Goal: Transaction & Acquisition: Download file/media

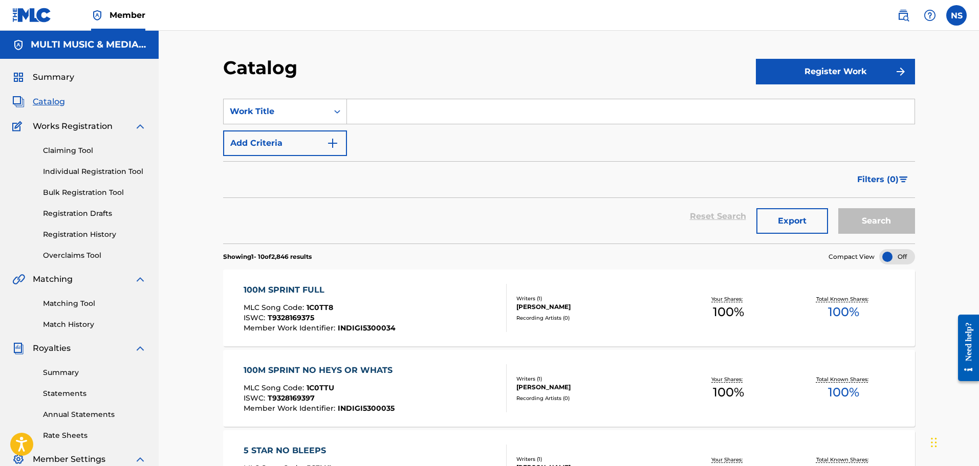
click at [309, 292] on div "100M SPRINT FULL" at bounding box center [320, 290] width 152 height 12
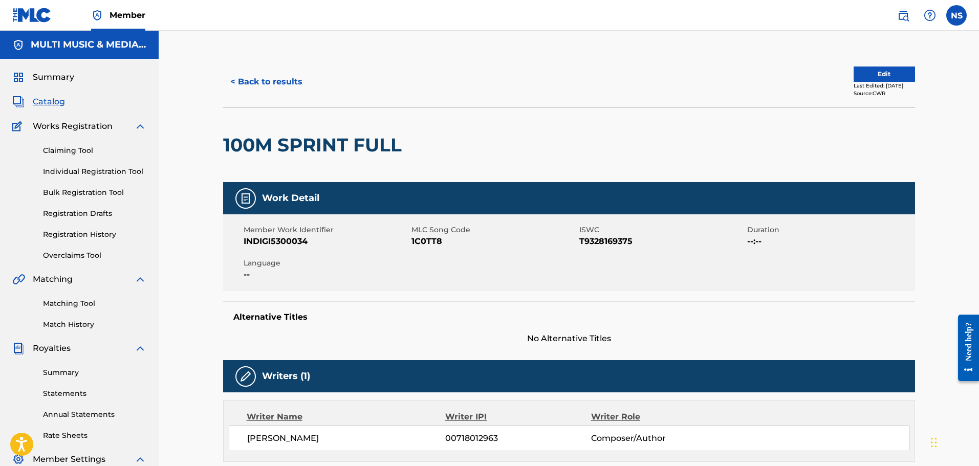
click at [277, 82] on button "< Back to results" at bounding box center [266, 82] width 86 height 26
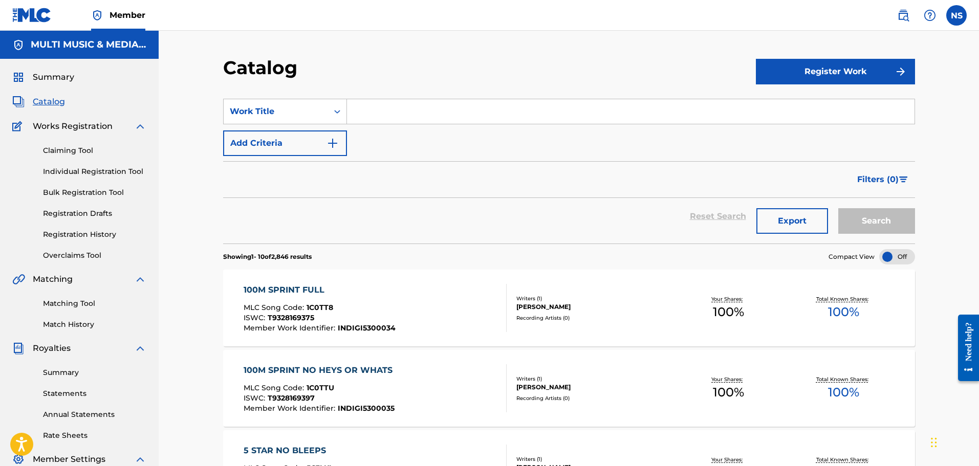
click at [483, 107] on input "Search Form" at bounding box center [630, 111] width 567 height 25
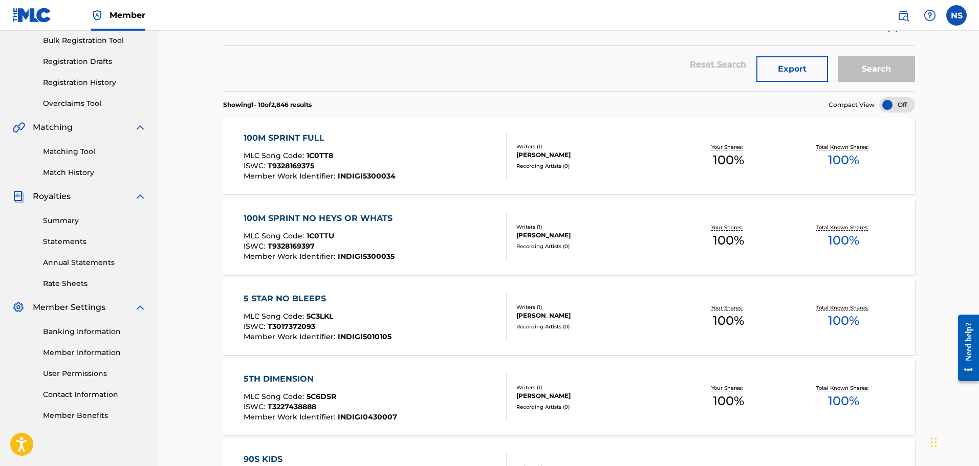
scroll to position [153, 0]
click at [69, 220] on link "Summary" at bounding box center [94, 219] width 103 height 11
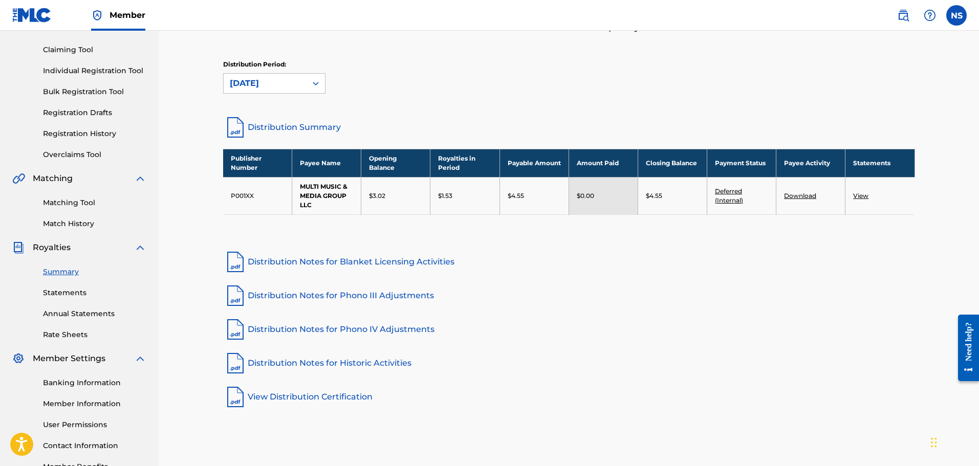
scroll to position [102, 0]
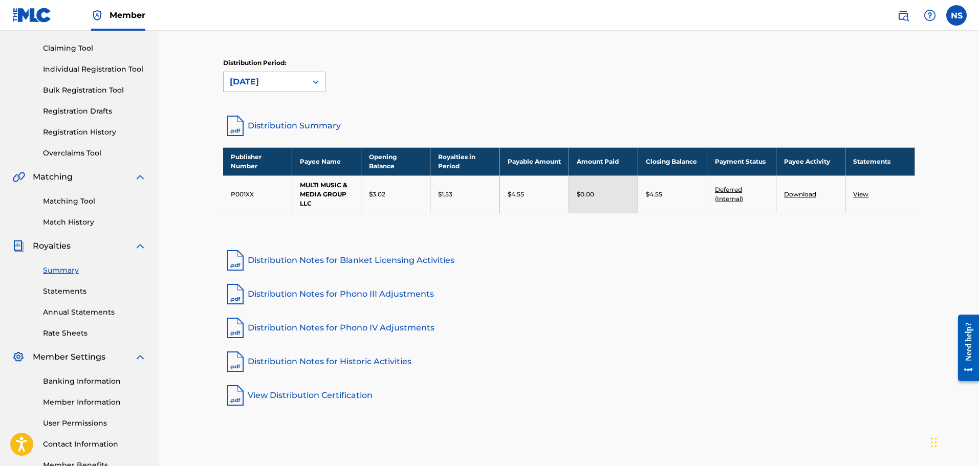
click at [317, 82] on icon at bounding box center [316, 82] width 6 height 4
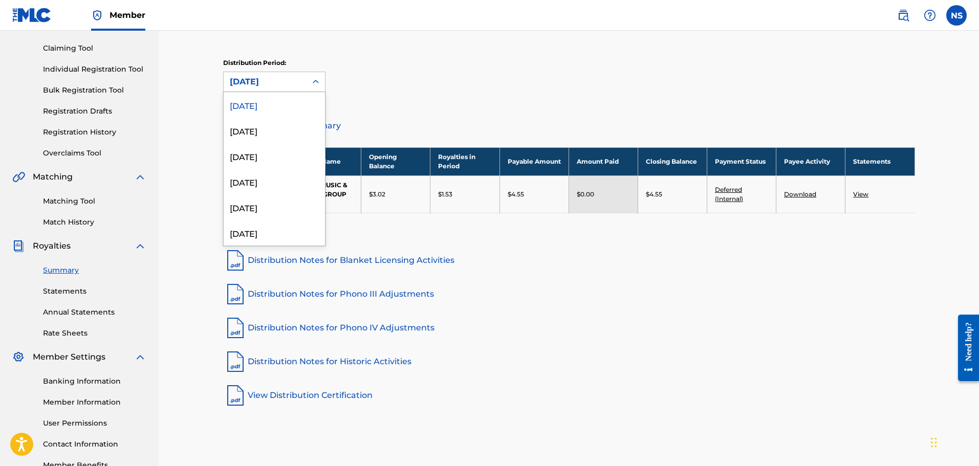
click at [317, 82] on icon at bounding box center [316, 82] width 6 height 4
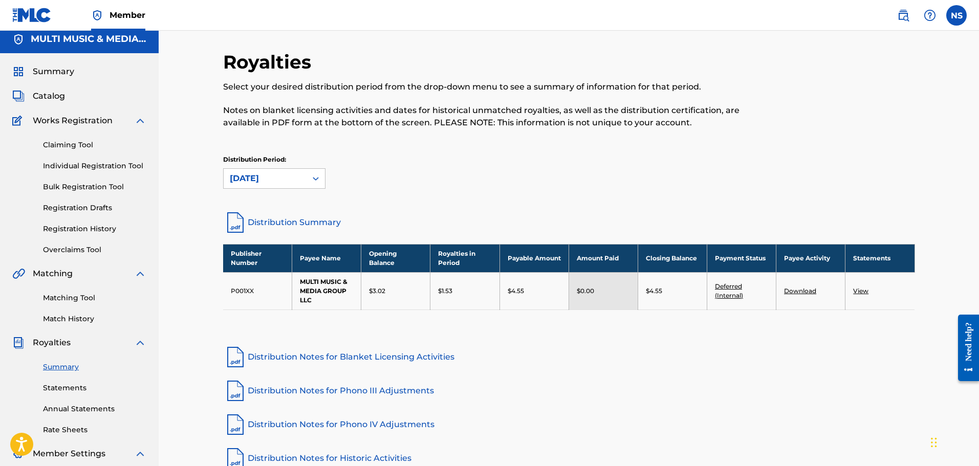
scroll to position [0, 0]
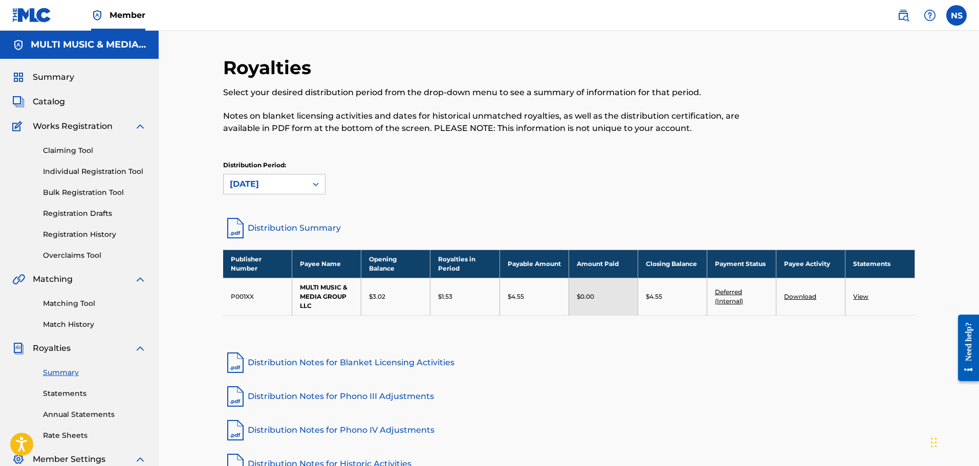
click at [70, 151] on link "Claiming Tool" at bounding box center [94, 150] width 103 height 11
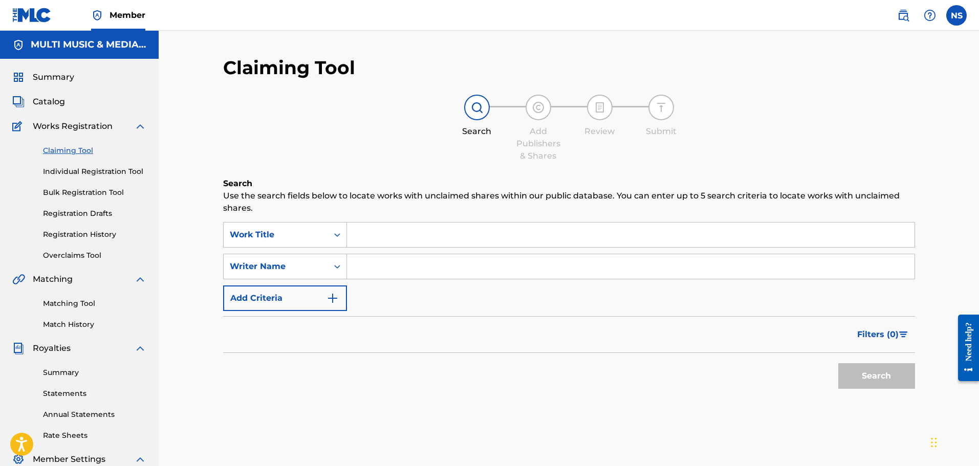
click at [43, 96] on span "Catalog" at bounding box center [49, 102] width 32 height 12
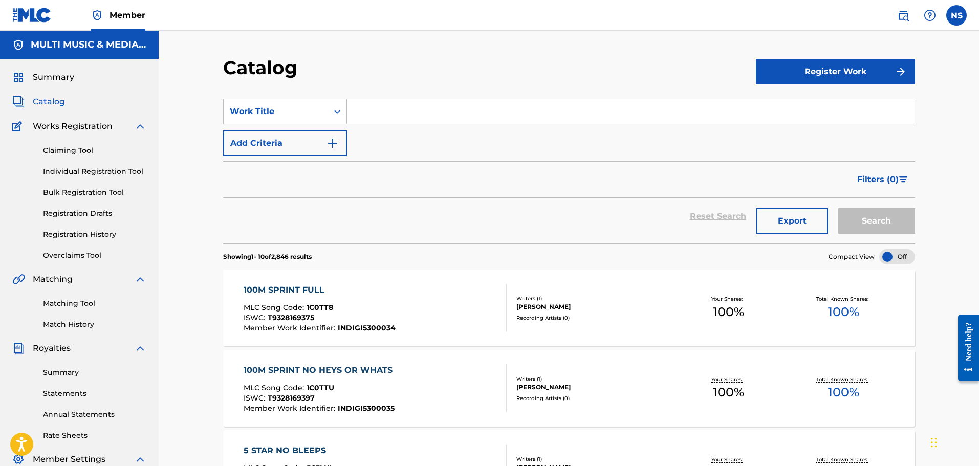
click at [429, 117] on input "Search Form" at bounding box center [630, 111] width 567 height 25
click at [451, 108] on input "Search Form" at bounding box center [630, 111] width 567 height 25
type input "underneath"
click at [838, 208] on button "Search" at bounding box center [876, 221] width 77 height 26
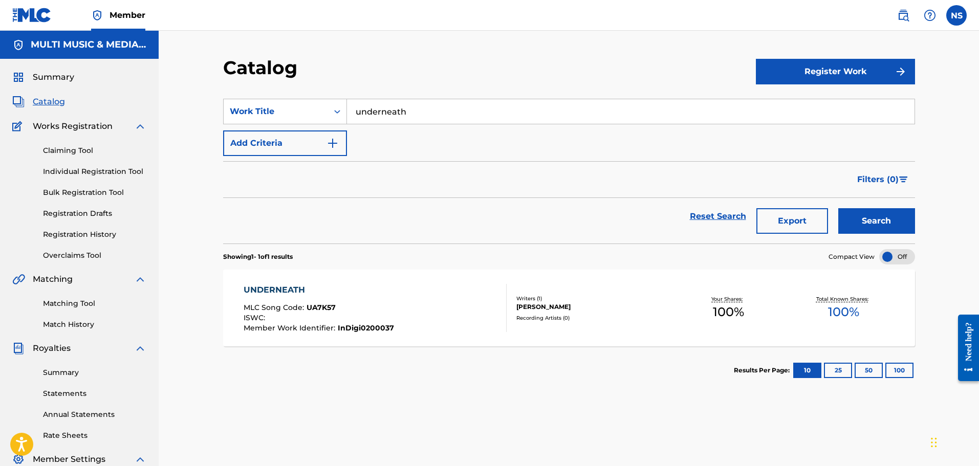
click at [274, 286] on div "UNDERNEATH" at bounding box center [319, 290] width 150 height 12
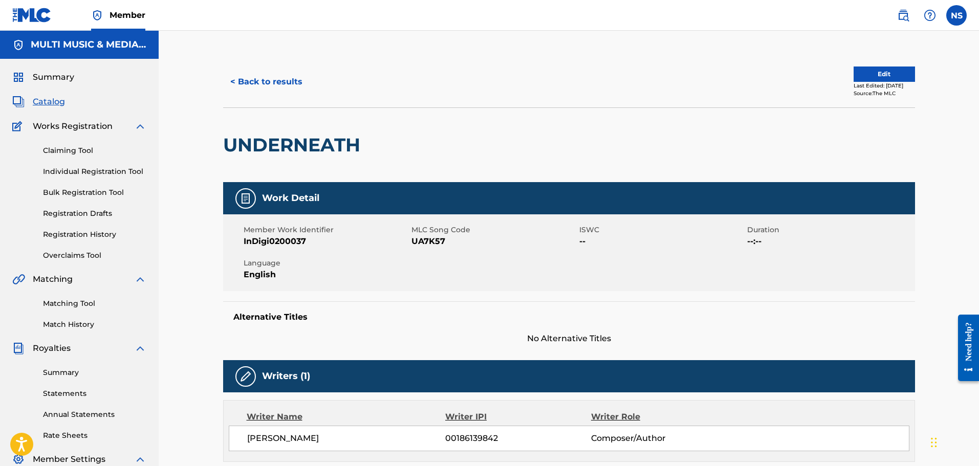
click at [682, 151] on div "UNDERNEATH" at bounding box center [569, 144] width 692 height 75
click at [290, 85] on button "< Back to results" at bounding box center [266, 82] width 86 height 26
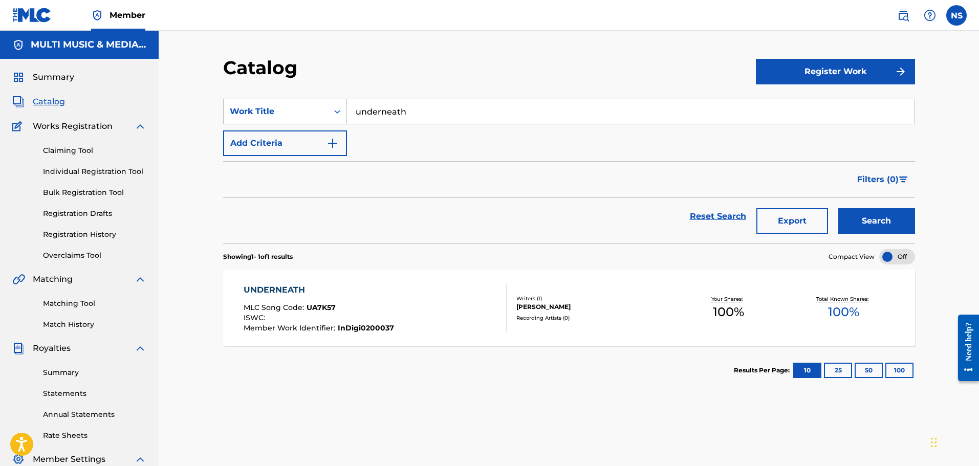
click at [383, 48] on div "Catalog Register Work SearchWithCriteriabaf226b0-a86e-4a97-bf72-f091f8b613c5 Wo…" at bounding box center [569, 308] width 820 height 555
click at [56, 77] on span "Summary" at bounding box center [53, 77] width 41 height 12
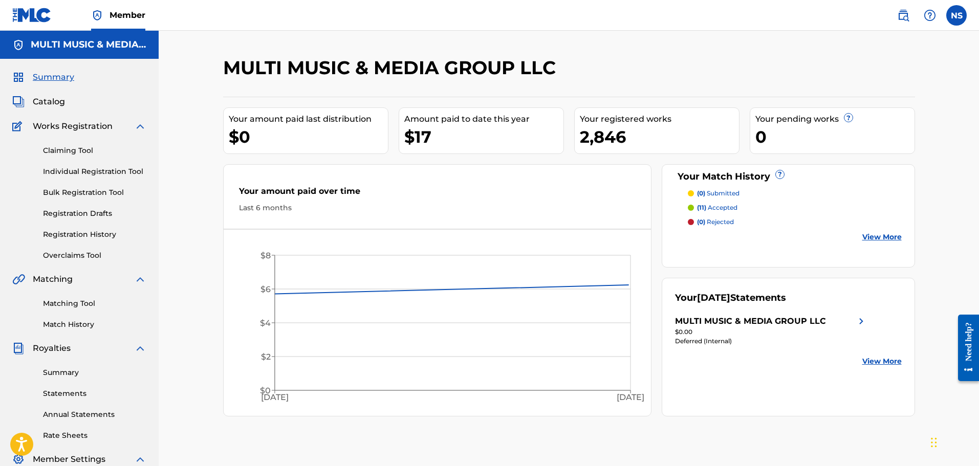
click at [59, 397] on link "Statements" at bounding box center [94, 393] width 103 height 11
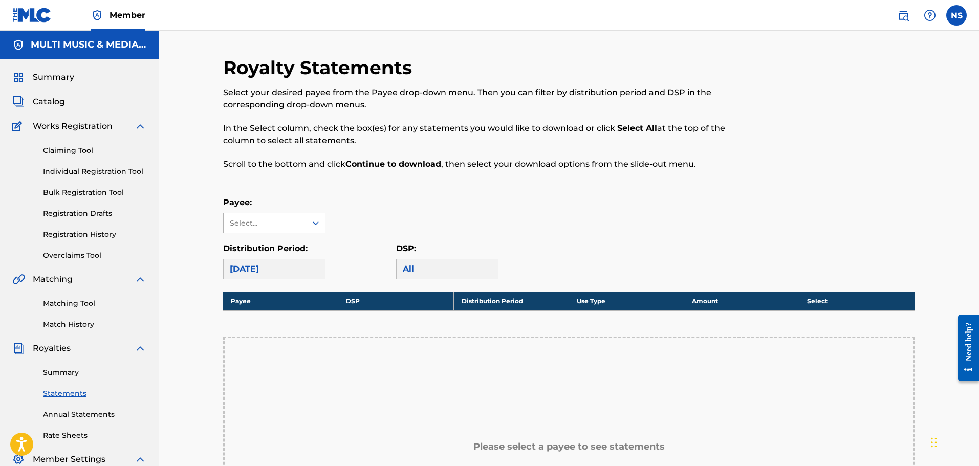
click at [319, 225] on icon at bounding box center [316, 223] width 10 height 10
click at [291, 248] on div "MULTI MUSIC & MEDIA GROUP LLC" at bounding box center [274, 252] width 101 height 38
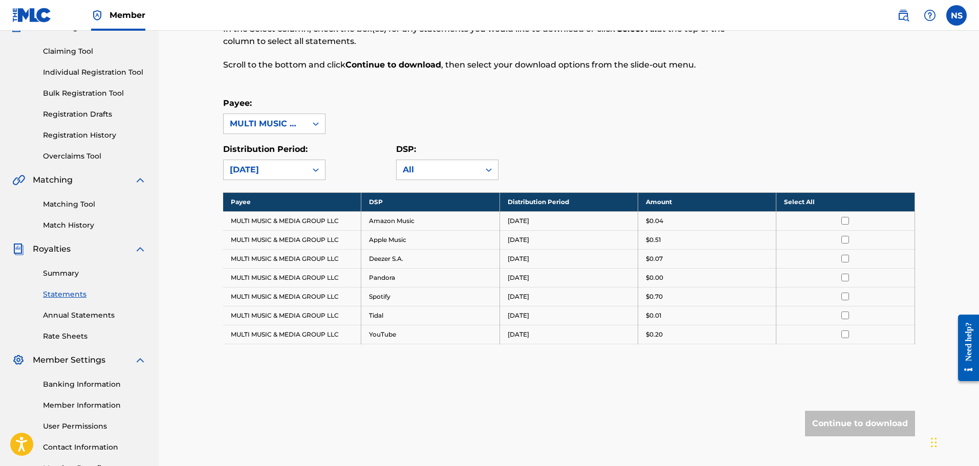
scroll to position [102, 0]
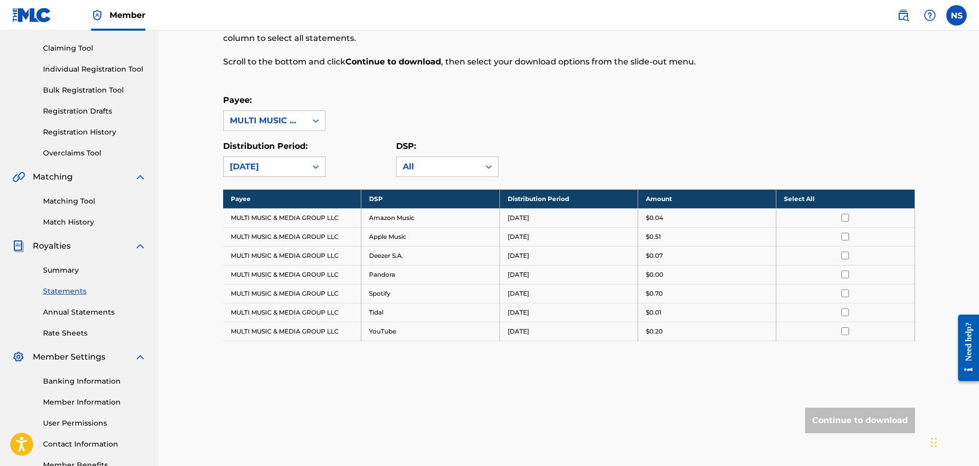
click at [321, 159] on div at bounding box center [315, 167] width 18 height 18
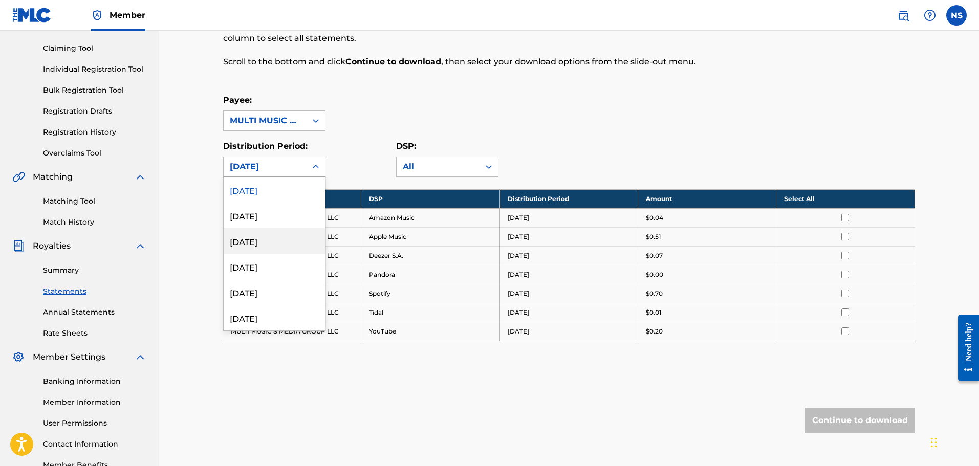
click at [273, 239] on div "[DATE]" at bounding box center [274, 241] width 101 height 26
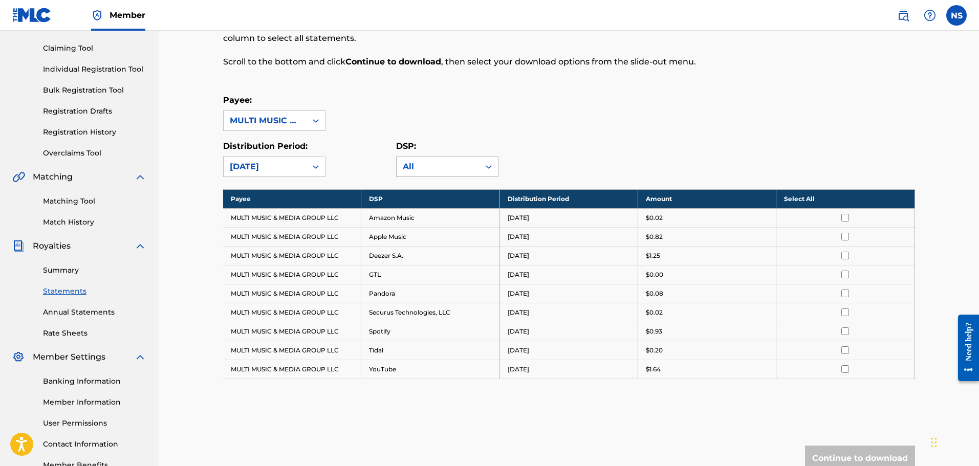
click at [433, 170] on div "All" at bounding box center [438, 167] width 71 height 12
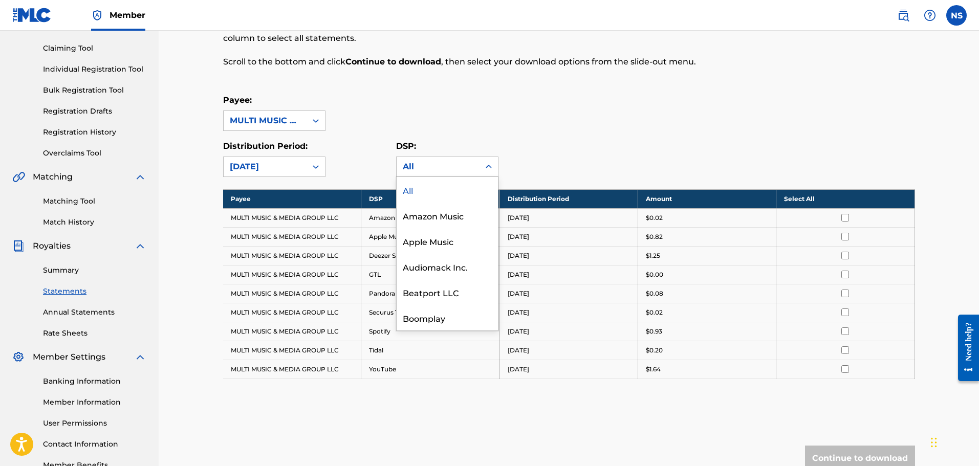
click at [511, 132] on div "Payee: MULTI MUSIC & MEDIA GROUP LLC Distribution Period: [DATE] DSP: 19 result…" at bounding box center [569, 135] width 692 height 83
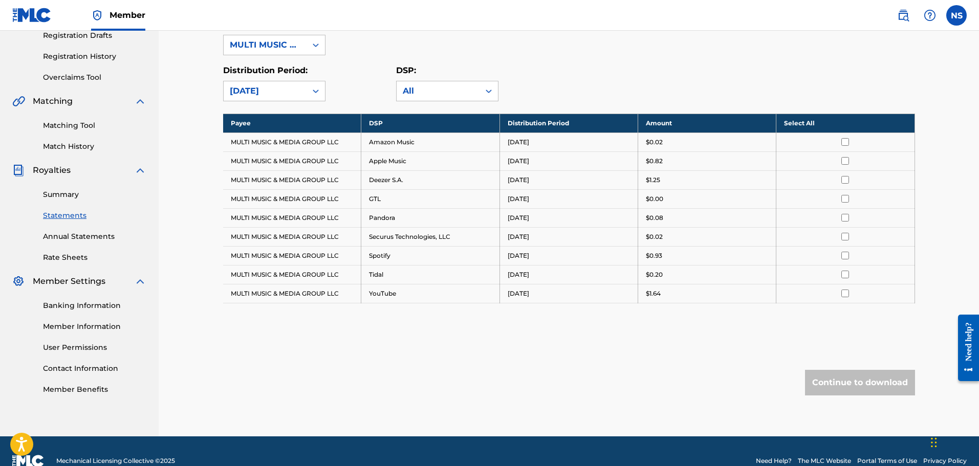
scroll to position [197, 0]
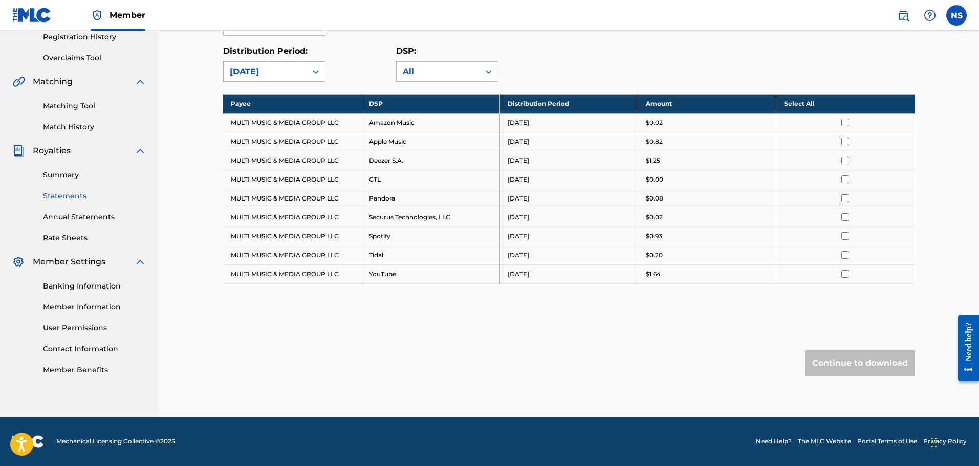
click at [319, 74] on icon at bounding box center [316, 72] width 10 height 10
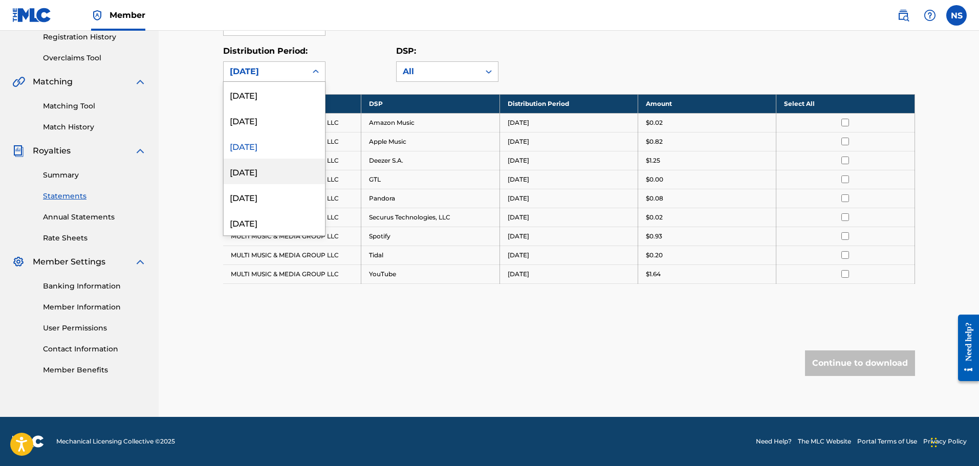
click at [267, 169] on div "[DATE]" at bounding box center [274, 172] width 101 height 26
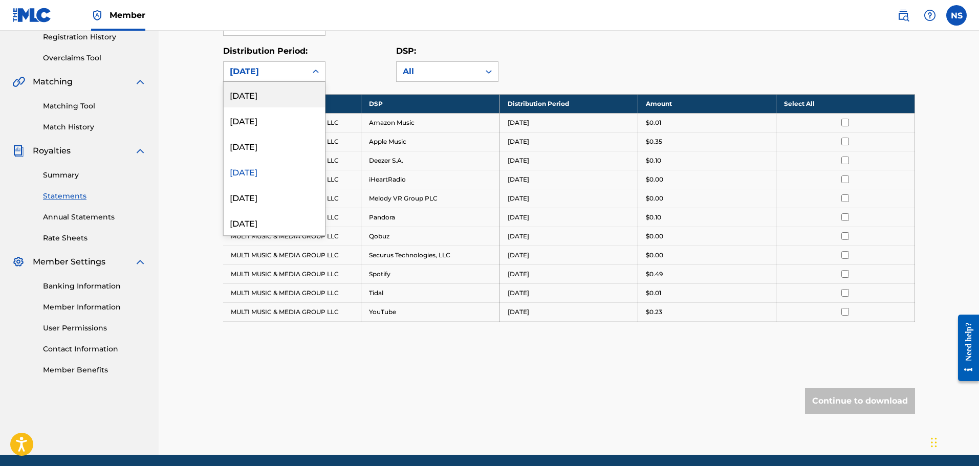
click at [311, 75] on icon at bounding box center [316, 72] width 10 height 10
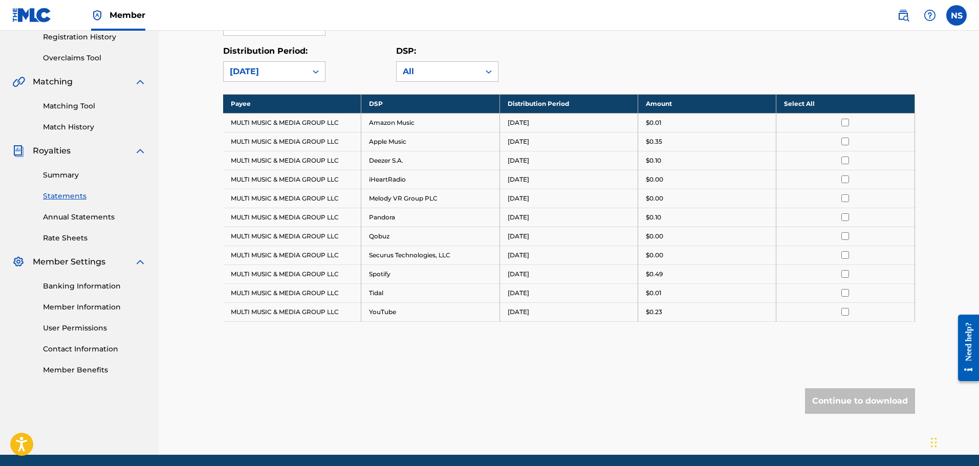
click at [846, 124] on input "checkbox" at bounding box center [845, 123] width 8 height 8
click at [846, 139] on input "checkbox" at bounding box center [845, 142] width 8 height 8
click at [847, 161] on input "checkbox" at bounding box center [845, 161] width 8 height 8
click at [847, 181] on input "checkbox" at bounding box center [845, 179] width 8 height 8
click at [847, 198] on input "checkbox" at bounding box center [845, 198] width 8 height 8
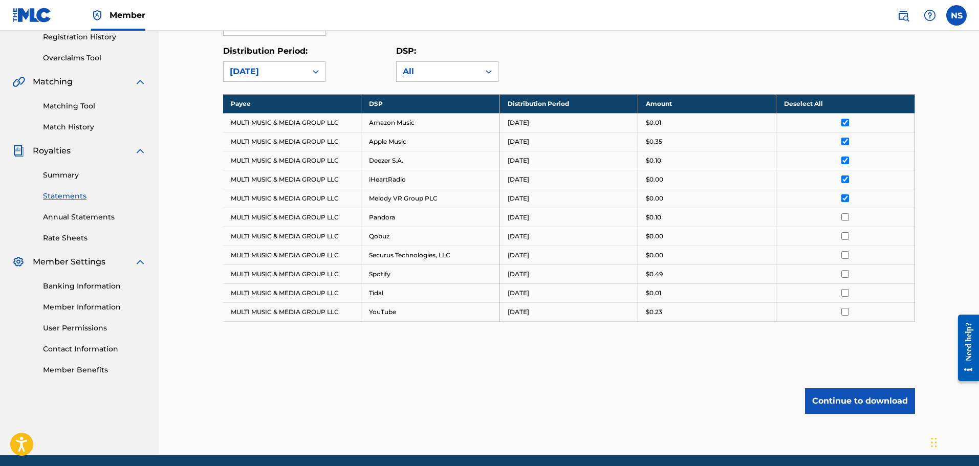
click at [847, 217] on input "checkbox" at bounding box center [845, 217] width 8 height 8
click at [846, 234] on input "checkbox" at bounding box center [845, 236] width 8 height 8
click at [846, 253] on input "checkbox" at bounding box center [845, 255] width 8 height 8
click at [845, 276] on input "checkbox" at bounding box center [845, 274] width 8 height 8
click at [845, 293] on input "checkbox" at bounding box center [845, 293] width 8 height 8
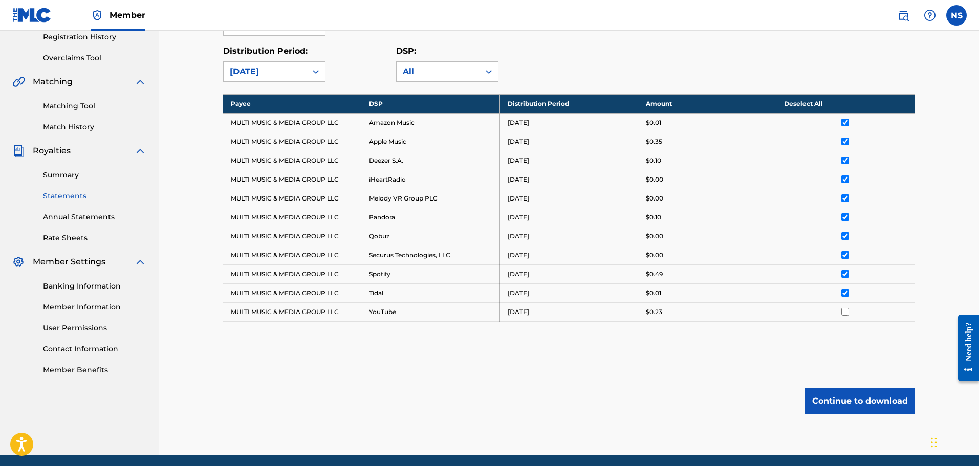
click at [846, 310] on input "checkbox" at bounding box center [845, 312] width 8 height 8
click at [850, 399] on button "Continue to download" at bounding box center [860, 401] width 110 height 26
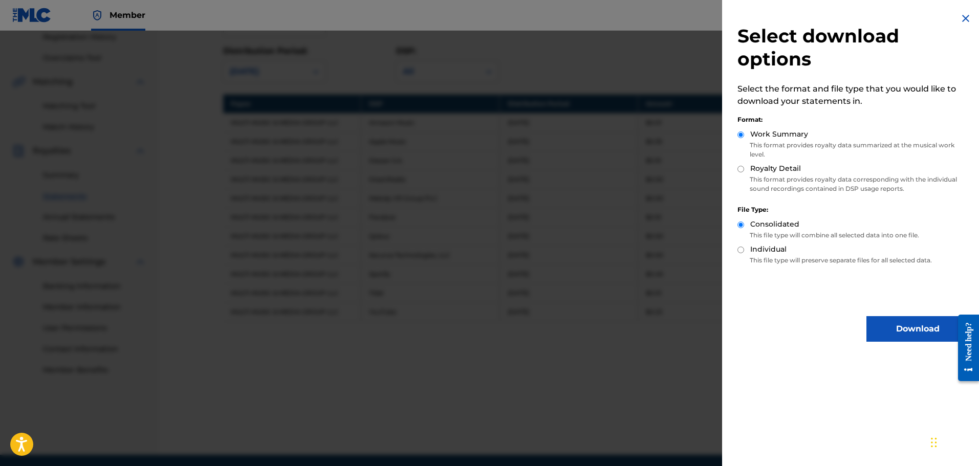
click at [740, 167] on input "Royalty Detail" at bounding box center [740, 169] width 7 height 7
radio input "true"
click at [877, 333] on button "Download" at bounding box center [917, 329] width 102 height 26
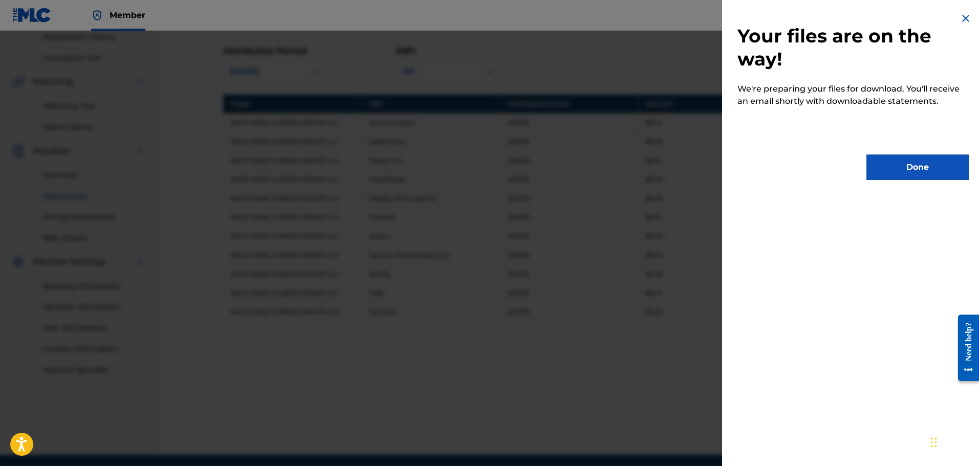
click at [876, 169] on button "Done" at bounding box center [917, 167] width 102 height 26
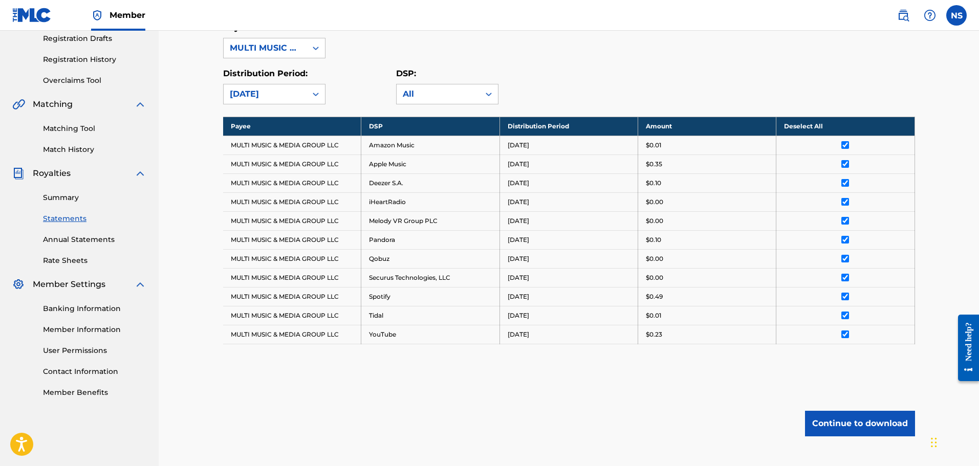
scroll to position [235, 0]
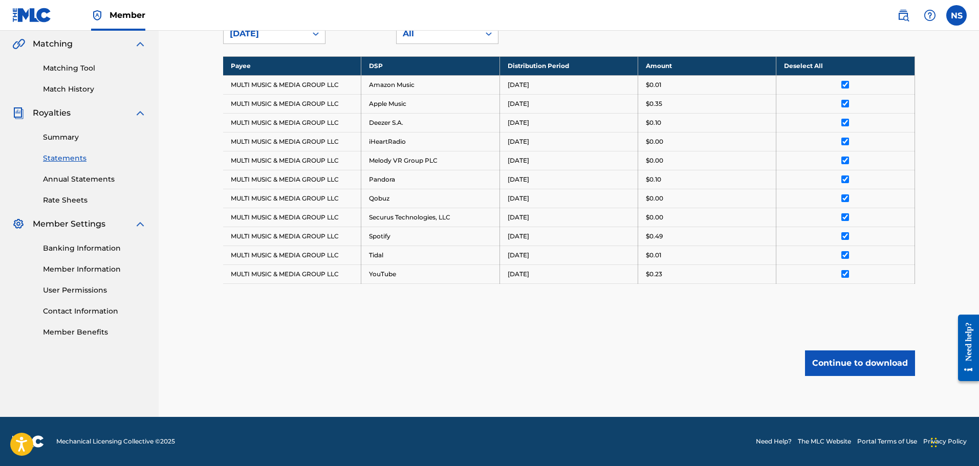
click at [851, 370] on button "Continue to download" at bounding box center [860, 363] width 110 height 26
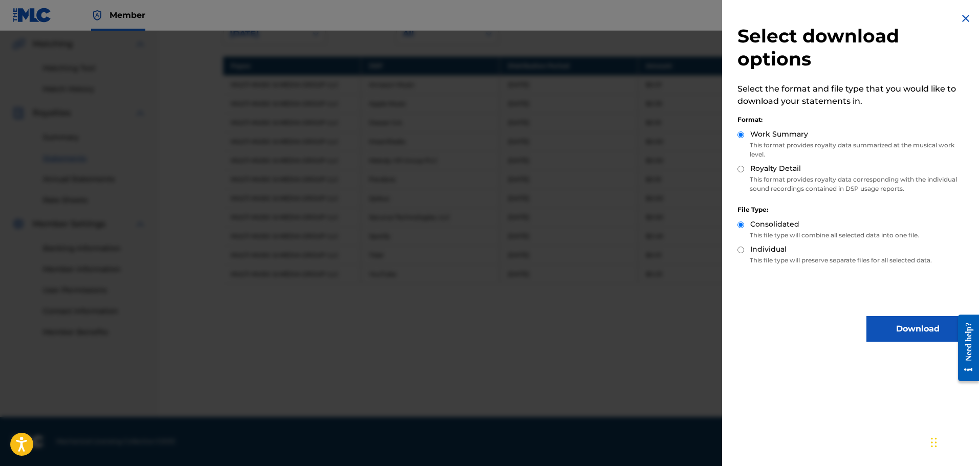
click at [965, 20] on img at bounding box center [965, 18] width 12 height 12
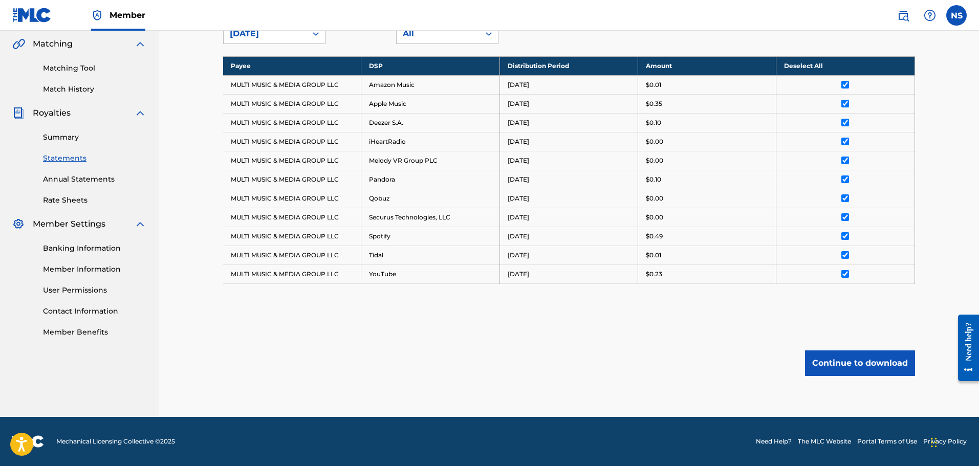
click at [421, 356] on div "Continue to download" at bounding box center [569, 363] width 692 height 26
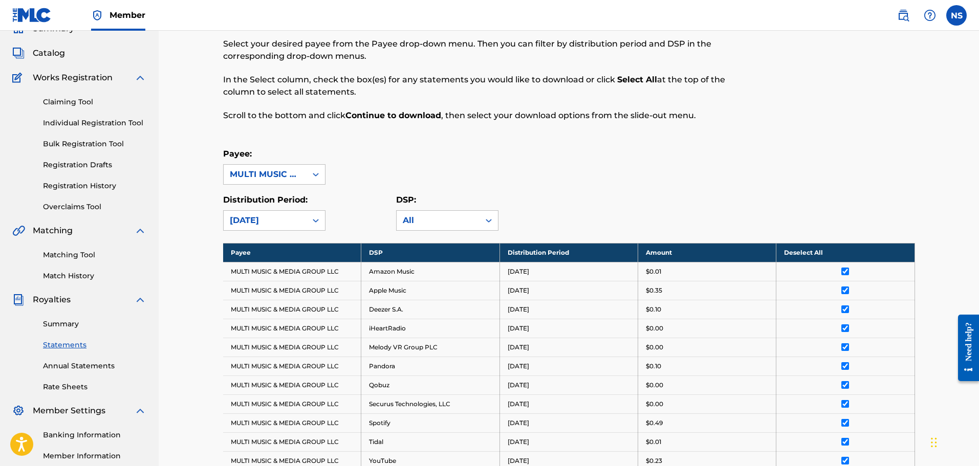
scroll to position [51, 0]
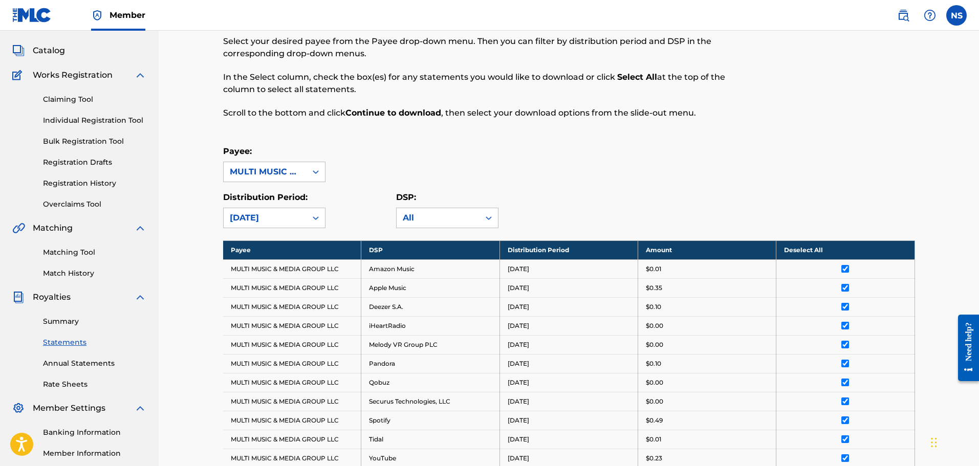
click at [61, 319] on link "Summary" at bounding box center [94, 321] width 103 height 11
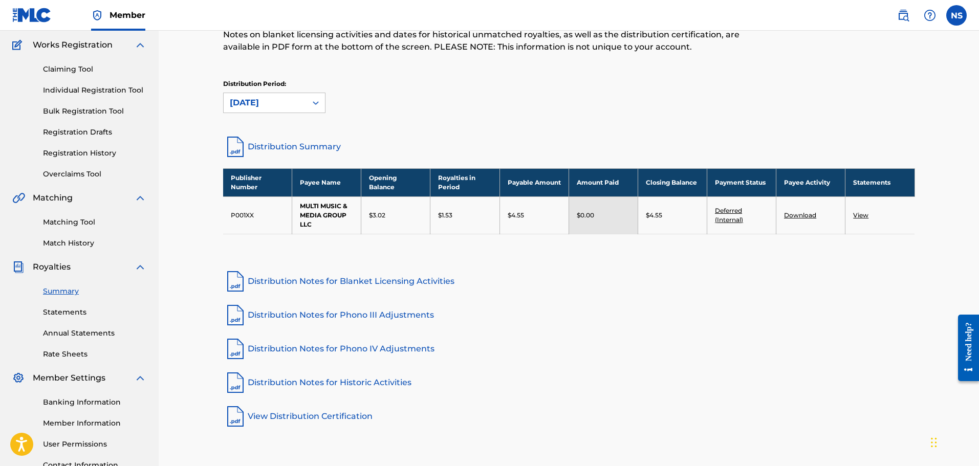
scroll to position [102, 0]
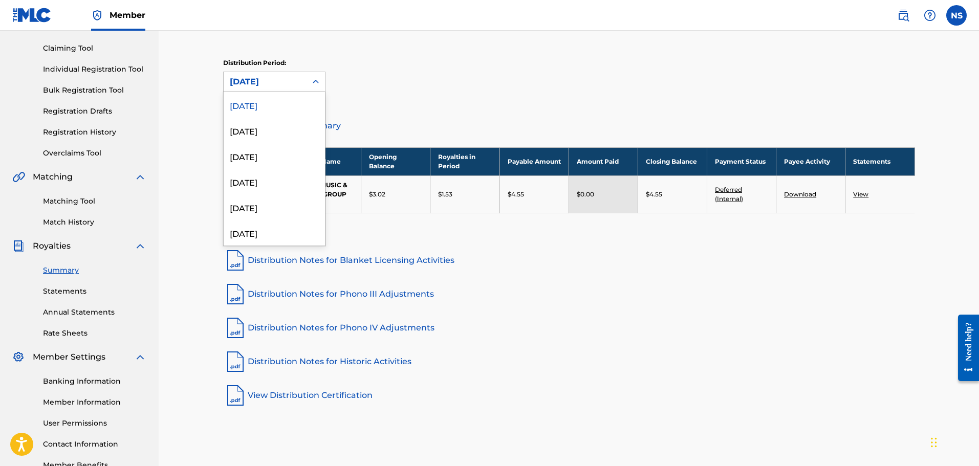
click at [314, 77] on icon at bounding box center [316, 82] width 10 height 10
click at [452, 61] on div "Distribution Period: 53 results available. Use Up and Down to choose options, p…" at bounding box center [569, 75] width 692 height 34
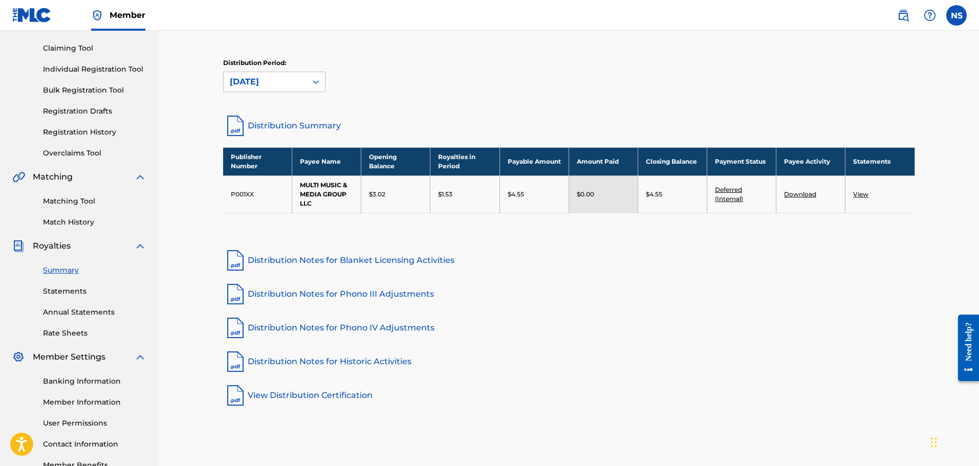
click at [327, 122] on link "Distribution Summary" at bounding box center [569, 126] width 692 height 25
click at [317, 86] on icon at bounding box center [316, 82] width 10 height 10
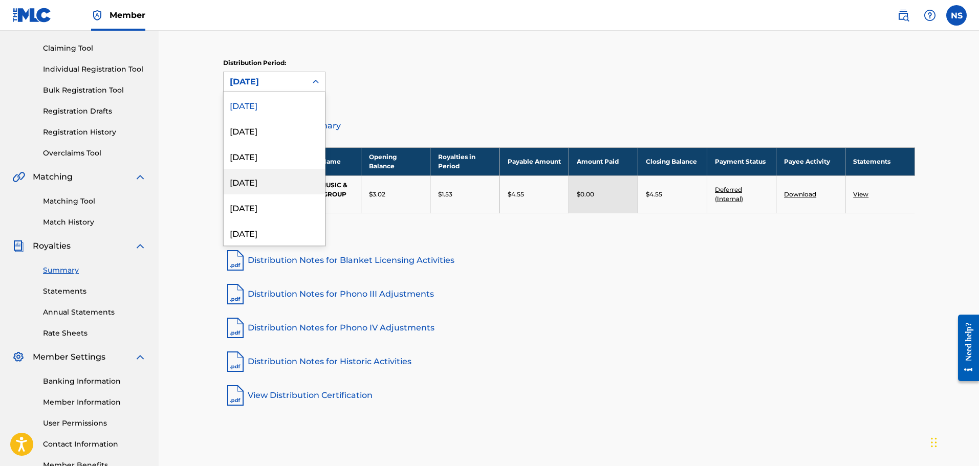
click at [263, 183] on div "[DATE]" at bounding box center [274, 182] width 101 height 26
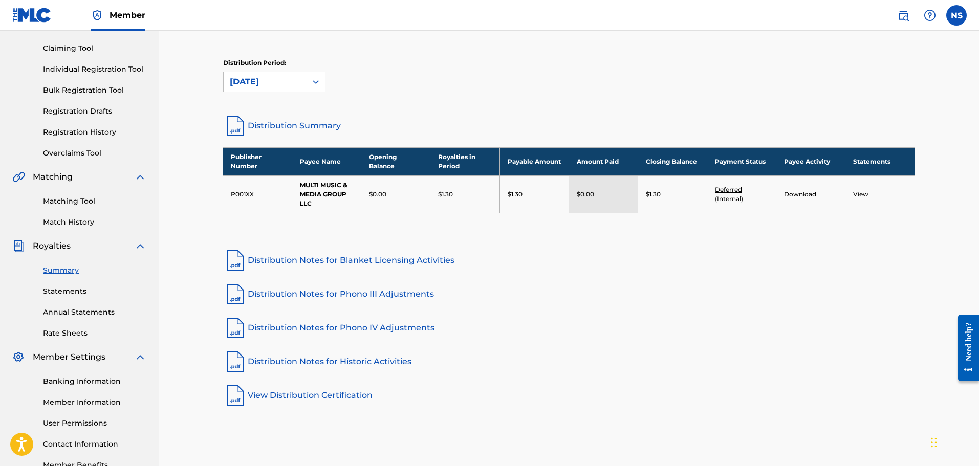
click at [790, 194] on link "Download" at bounding box center [800, 194] width 32 height 8
click at [856, 195] on link "View" at bounding box center [860, 194] width 15 height 8
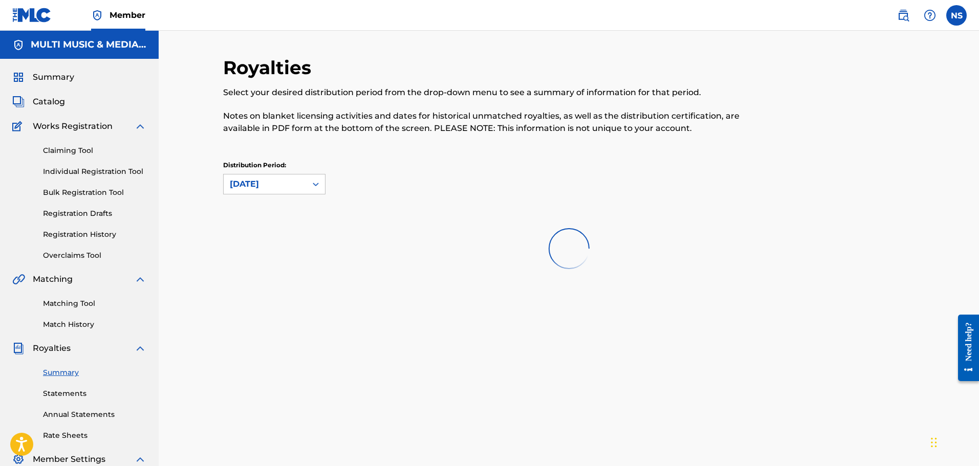
scroll to position [102, 0]
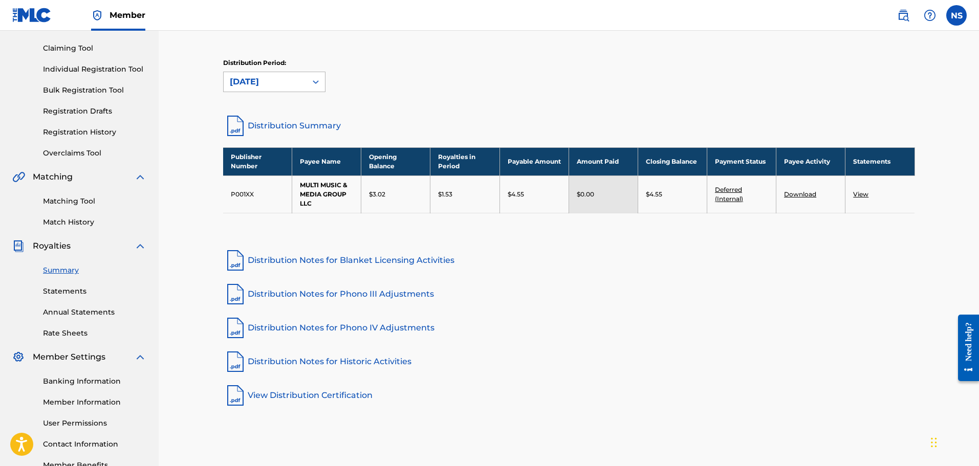
click at [318, 77] on icon at bounding box center [316, 82] width 10 height 10
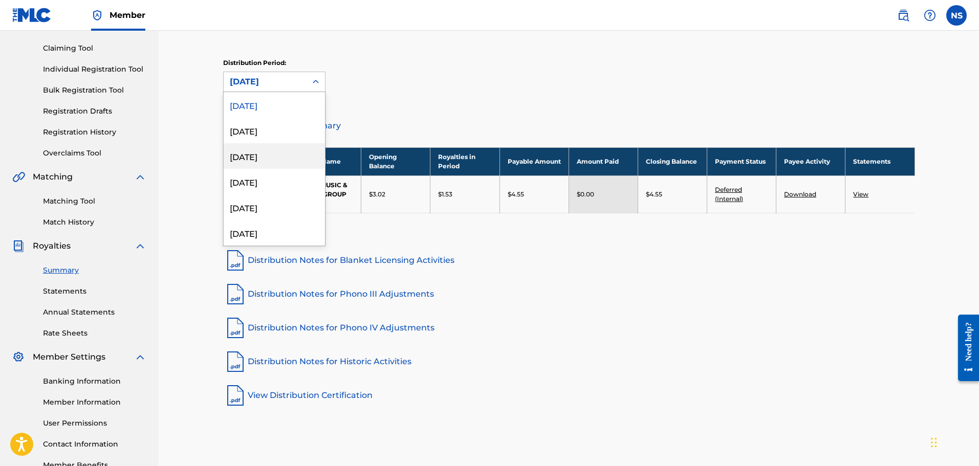
click at [276, 154] on div "[DATE]" at bounding box center [274, 156] width 101 height 26
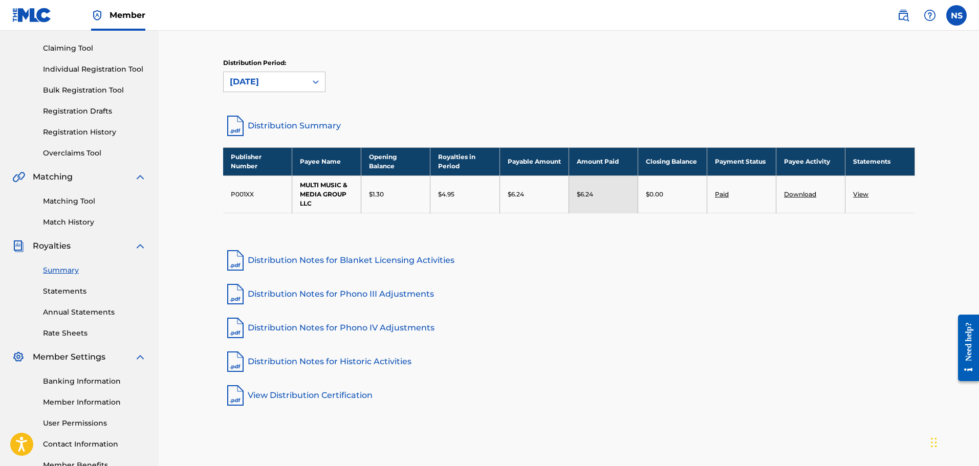
click at [720, 193] on link "Paid" at bounding box center [722, 194] width 14 height 8
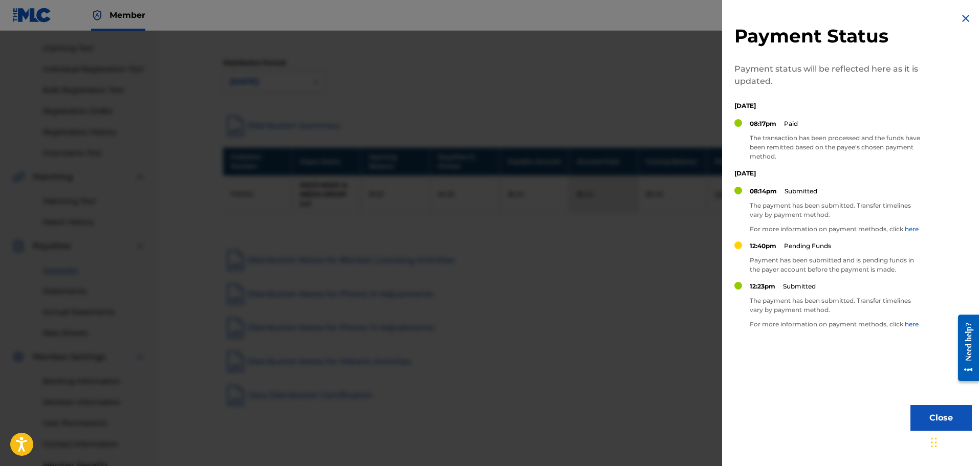
click at [674, 254] on div at bounding box center [489, 264] width 979 height 466
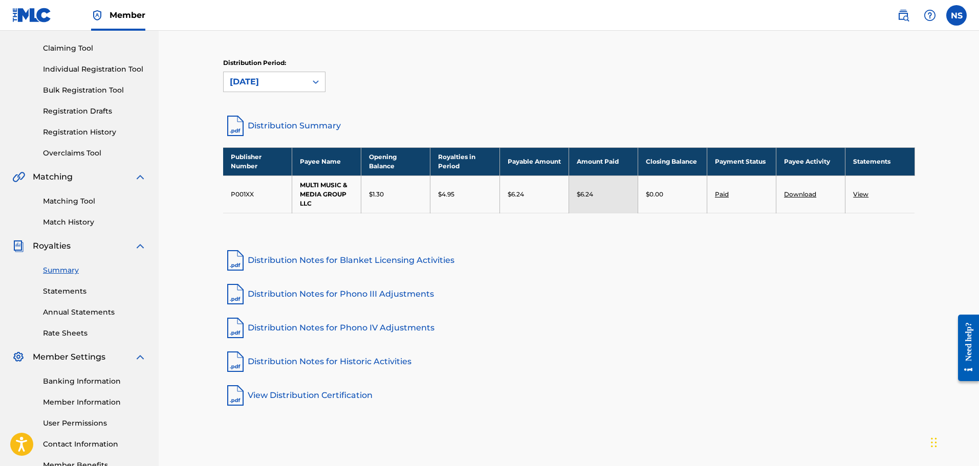
click at [791, 196] on link "Download" at bounding box center [800, 194] width 32 height 8
click at [855, 194] on link "View" at bounding box center [860, 194] width 15 height 8
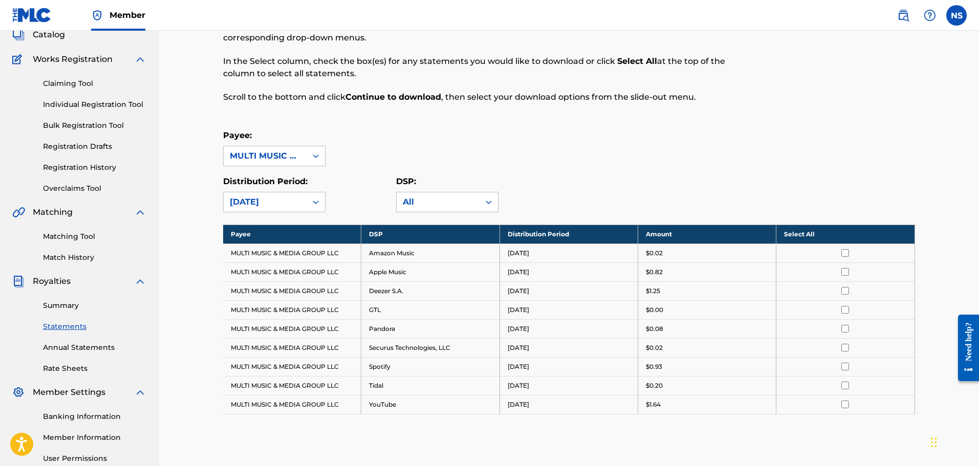
scroll to position [197, 0]
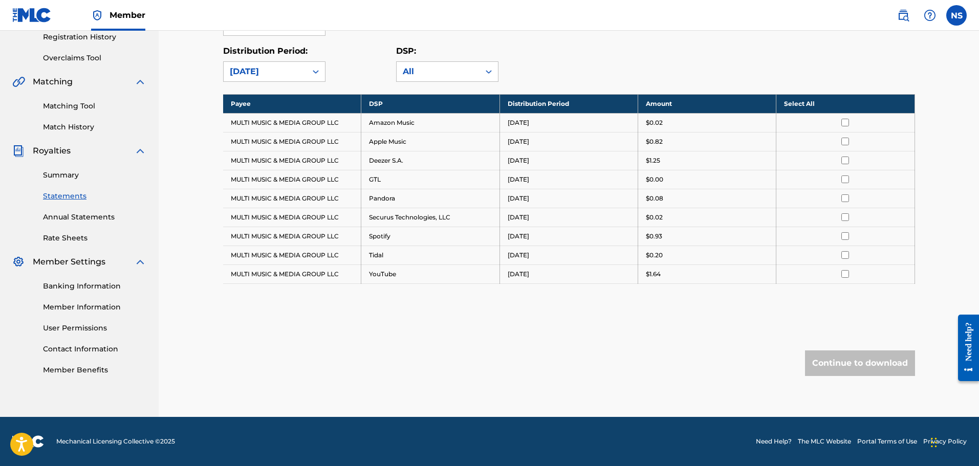
click at [843, 124] on input "checkbox" at bounding box center [845, 123] width 8 height 8
click at [846, 143] on input "checkbox" at bounding box center [845, 142] width 8 height 8
click at [814, 105] on th "Deselect All" at bounding box center [845, 103] width 138 height 19
click at [811, 103] on th "Select All" at bounding box center [845, 103] width 138 height 19
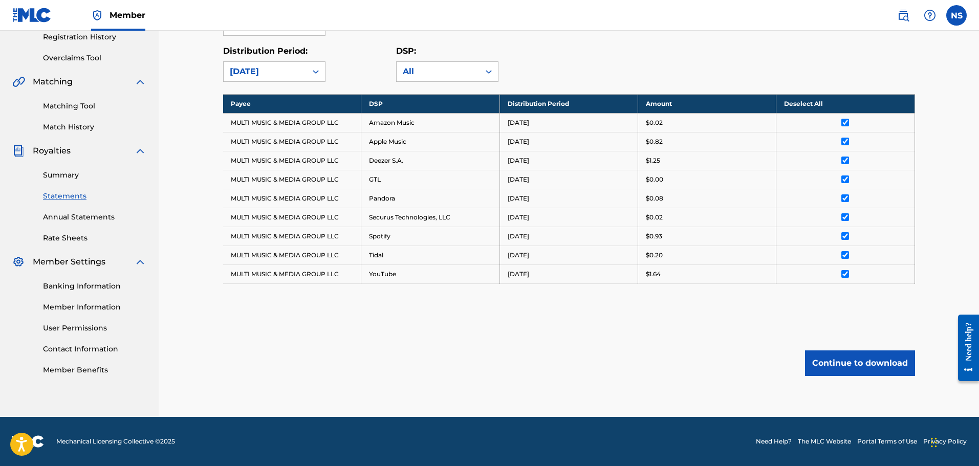
click at [846, 365] on button "Continue to download" at bounding box center [860, 363] width 110 height 26
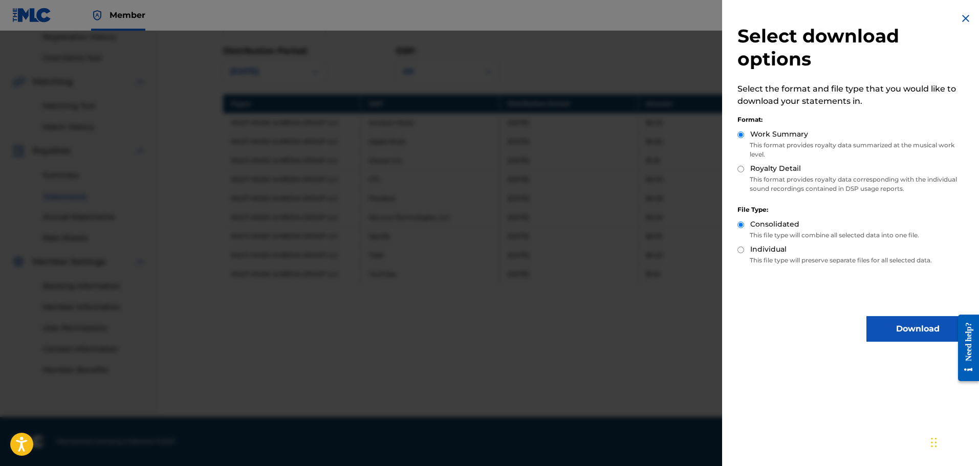
click at [742, 169] on input "Royalty Detail" at bounding box center [740, 169] width 7 height 7
radio input "true"
click at [880, 332] on button "Download" at bounding box center [917, 329] width 102 height 26
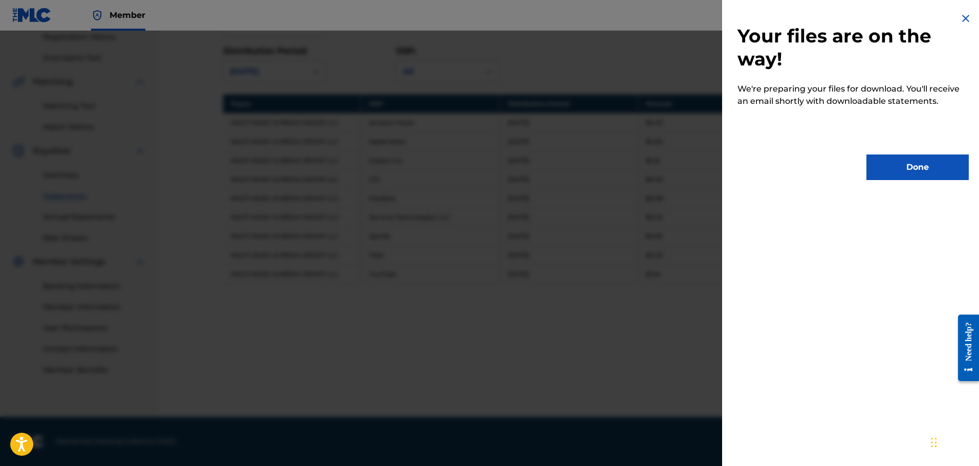
click at [895, 167] on button "Done" at bounding box center [917, 167] width 102 height 26
